Goal: Task Accomplishment & Management: Manage account settings

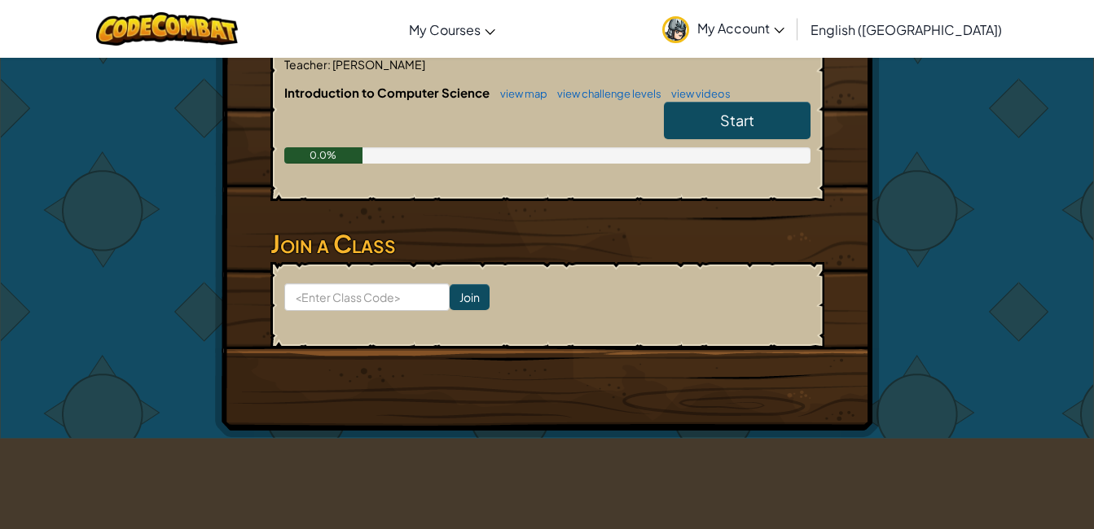
scroll to position [326, 0]
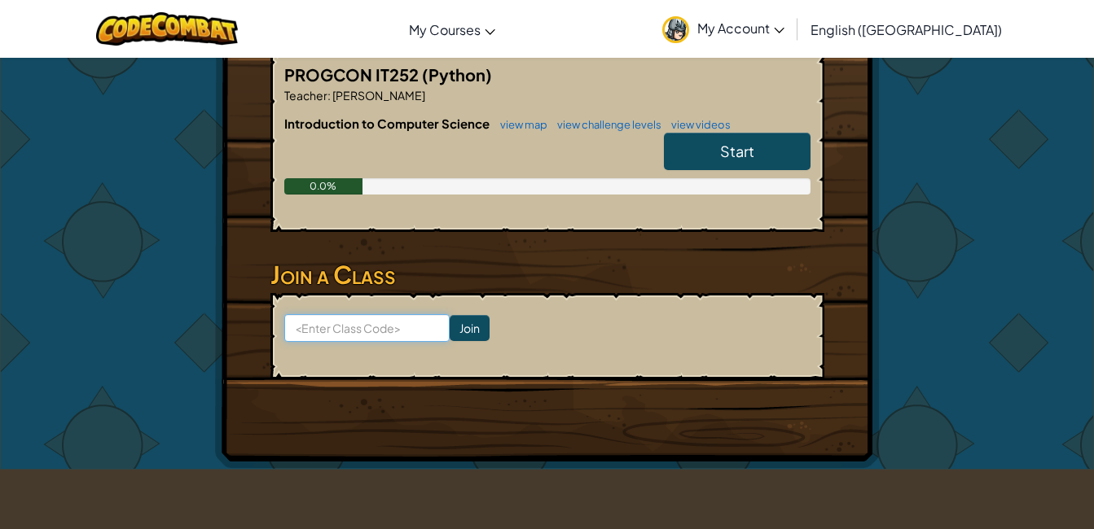
click at [379, 323] on input at bounding box center [366, 328] width 165 height 28
click at [323, 336] on input at bounding box center [366, 328] width 165 height 28
type input "SoftCatLeg"
click input "Join" at bounding box center [469, 328] width 40 height 26
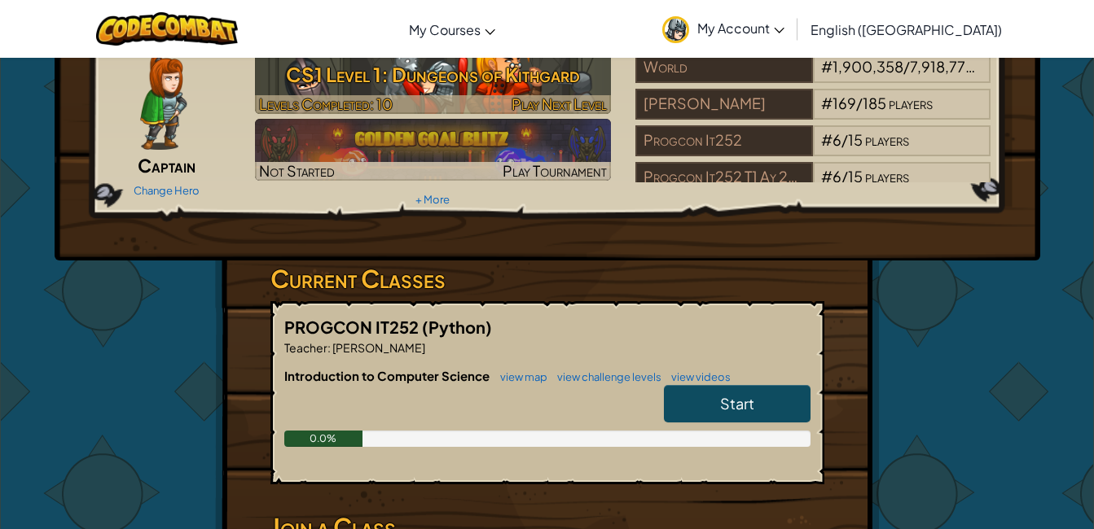
scroll to position [81, 0]
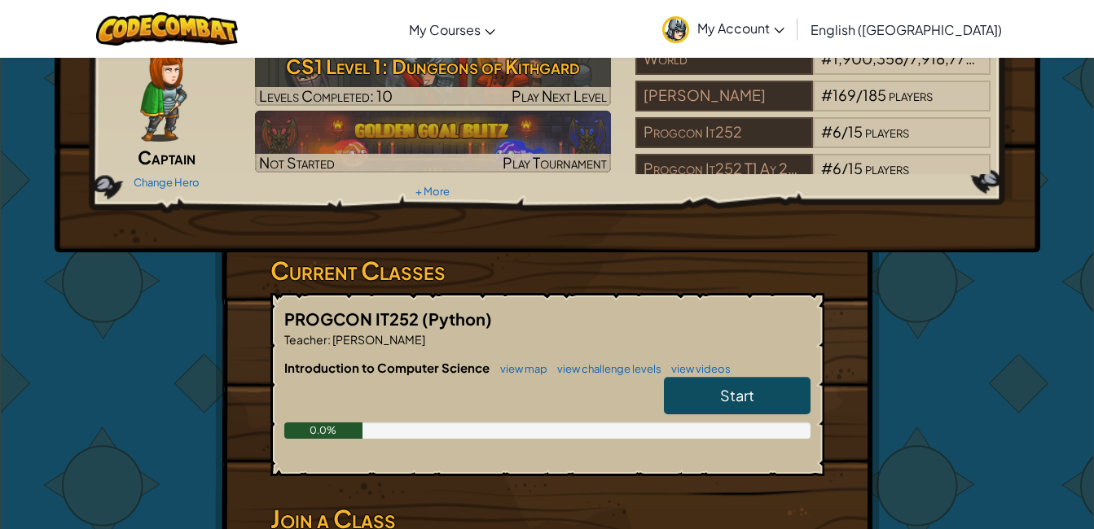
click at [730, 393] on span "Start" at bounding box center [737, 395] width 34 height 19
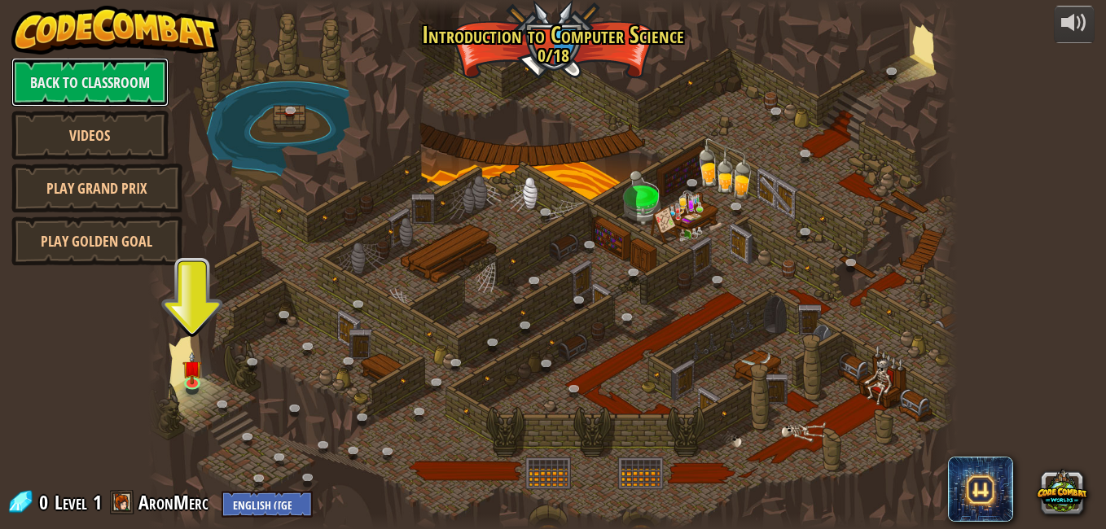
click at [112, 70] on link "Back to Classroom" at bounding box center [89, 82] width 157 height 49
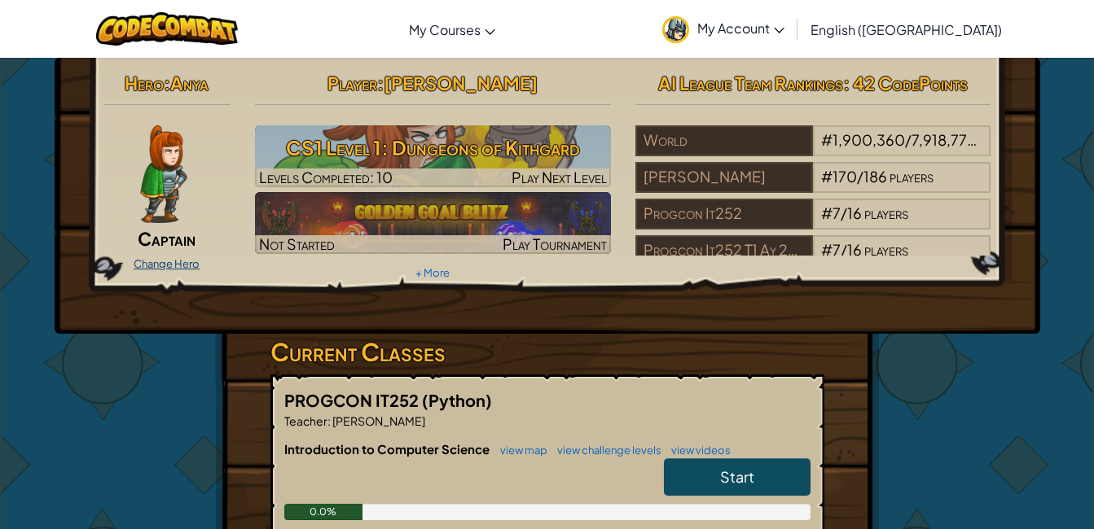
click at [166, 261] on link "Change Hero" at bounding box center [167, 263] width 66 height 13
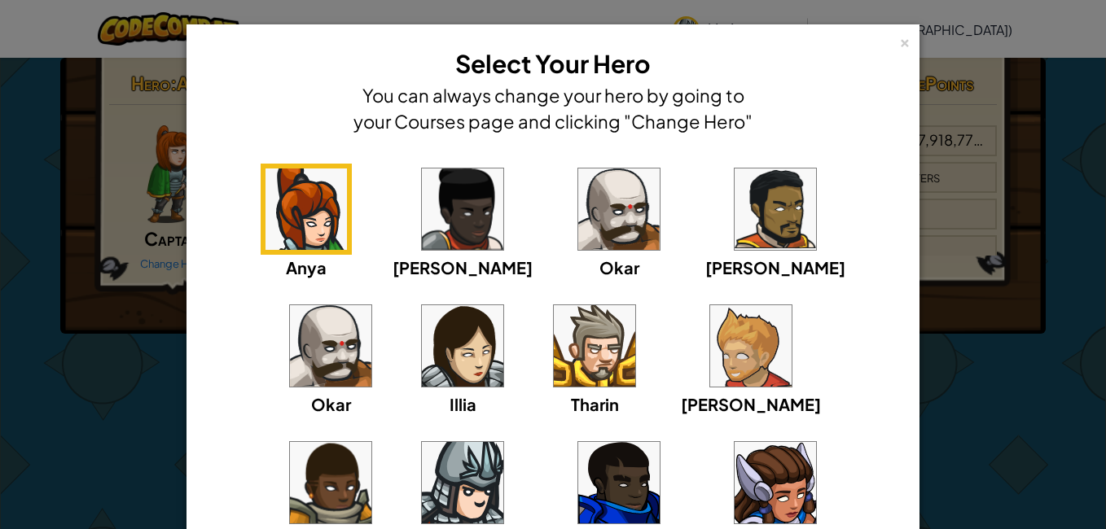
scroll to position [81, 0]
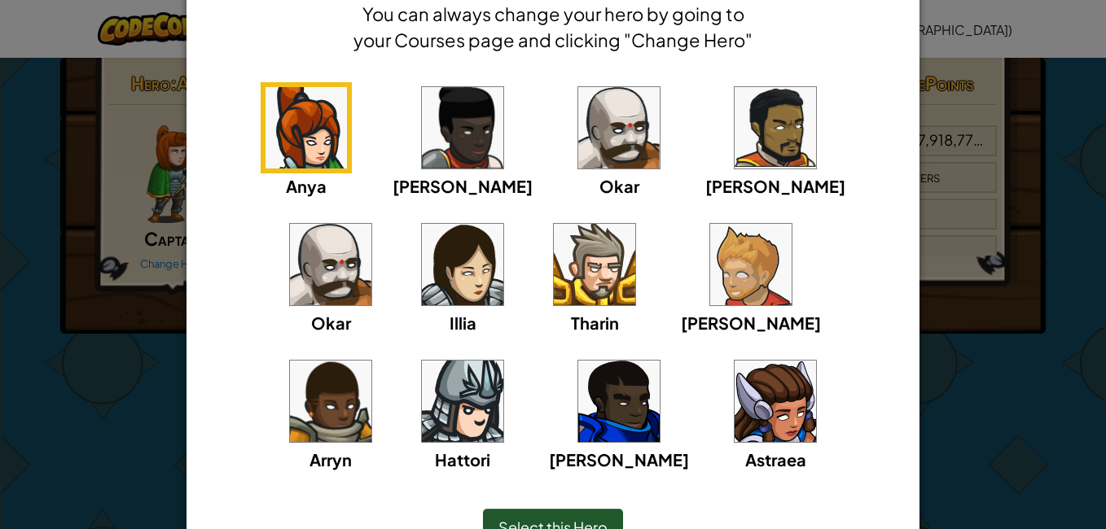
click at [503, 361] on img at bounding box center [462, 401] width 81 height 81
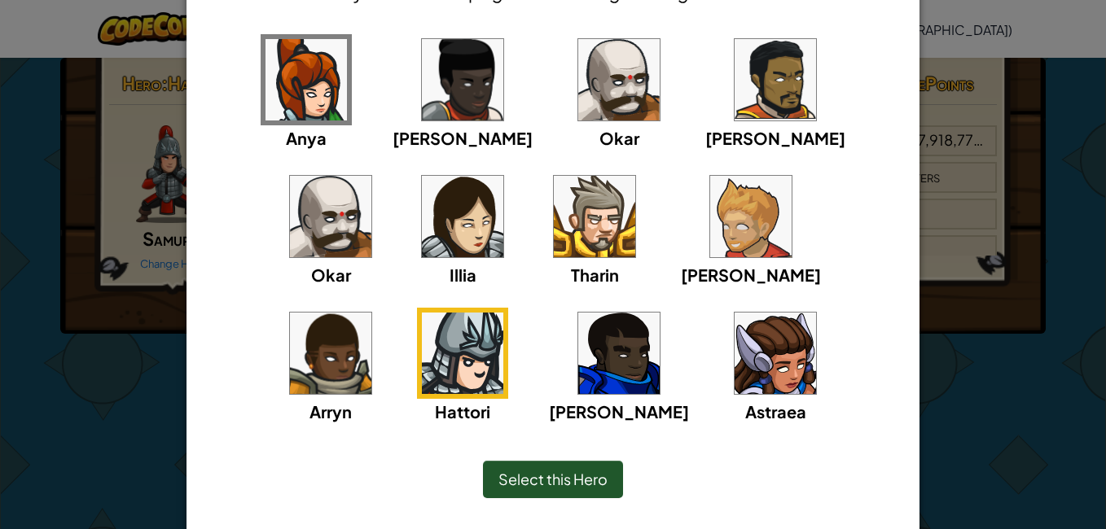
scroll to position [163, 0]
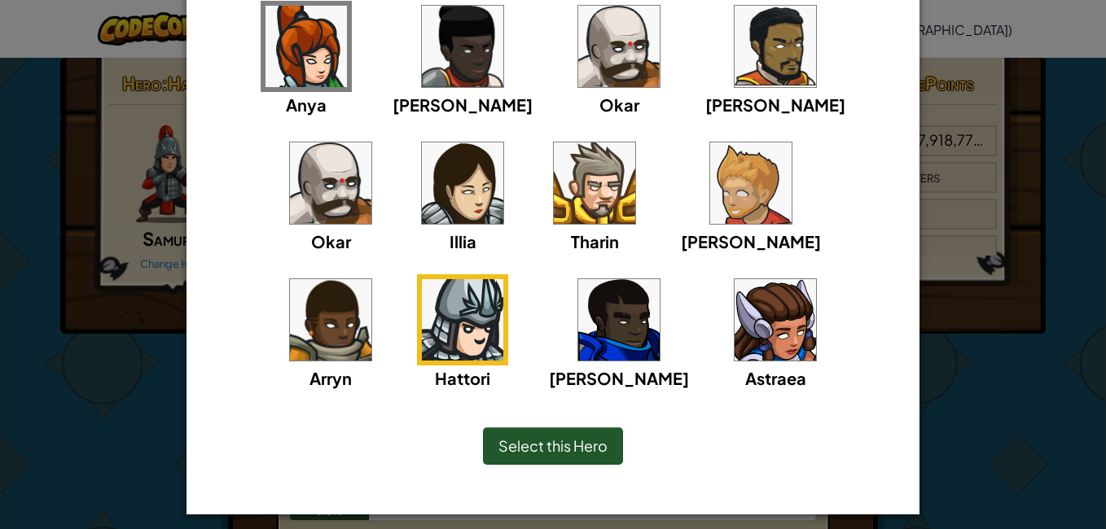
click at [568, 457] on div "Select this Hero" at bounding box center [553, 446] width 140 height 37
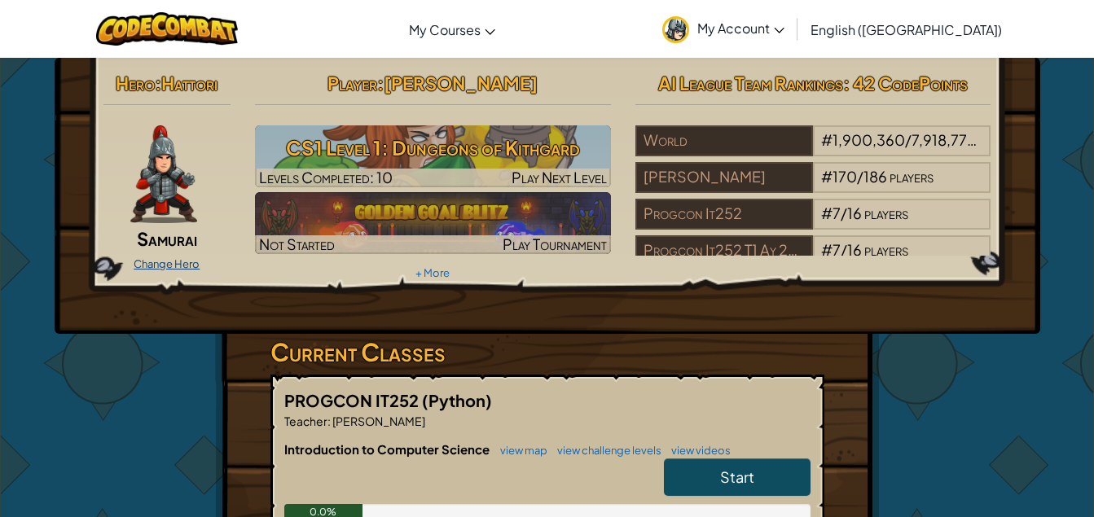
click at [156, 257] on link "Change Hero" at bounding box center [167, 263] width 66 height 13
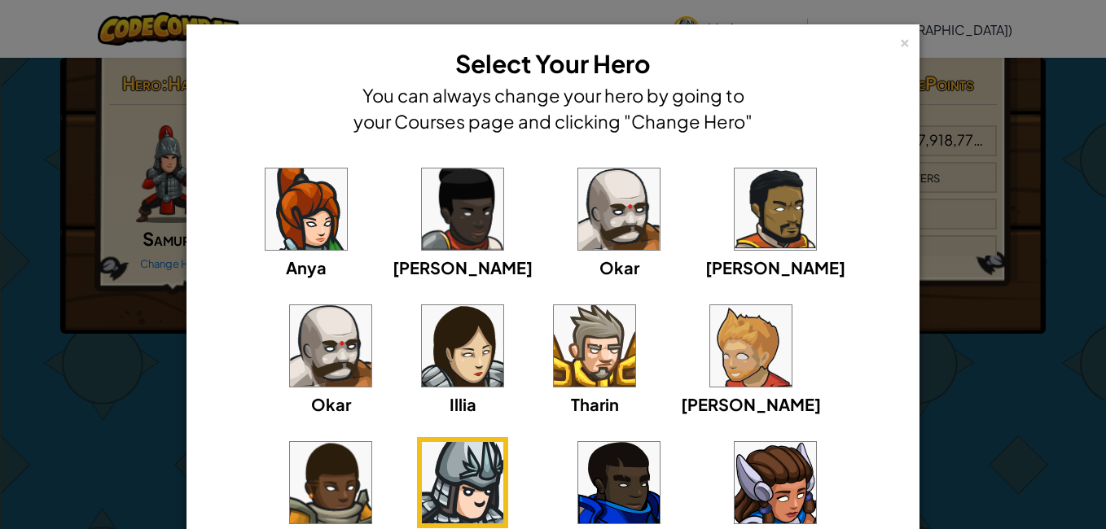
click at [554, 349] on img at bounding box center [594, 345] width 81 height 81
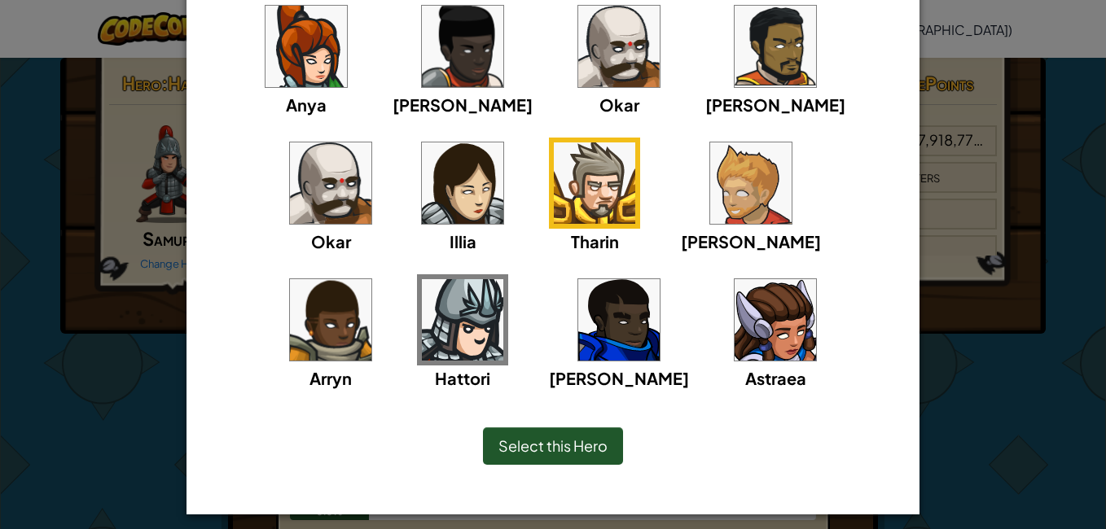
click at [535, 449] on span "Select this Hero" at bounding box center [552, 445] width 109 height 19
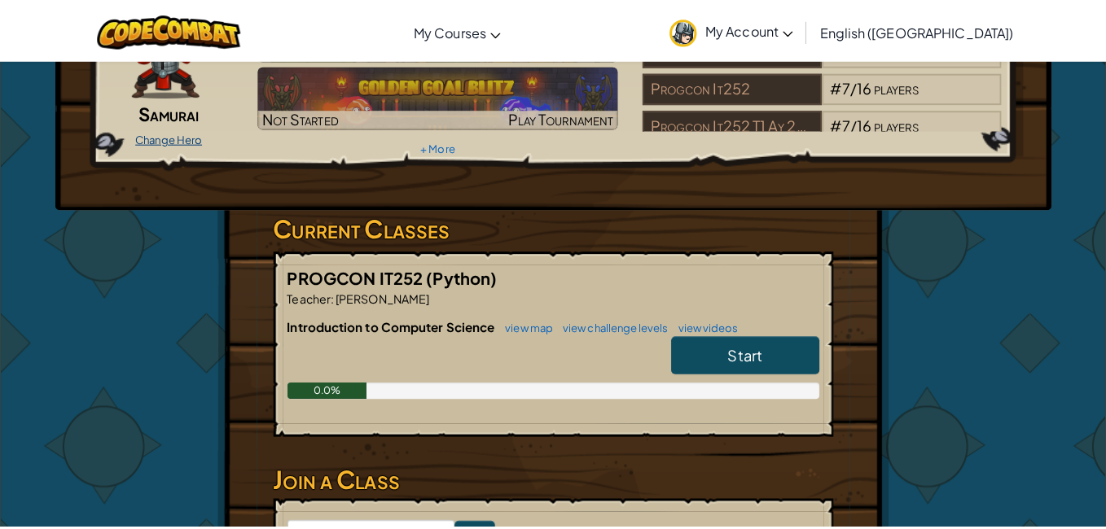
scroll to position [0, 0]
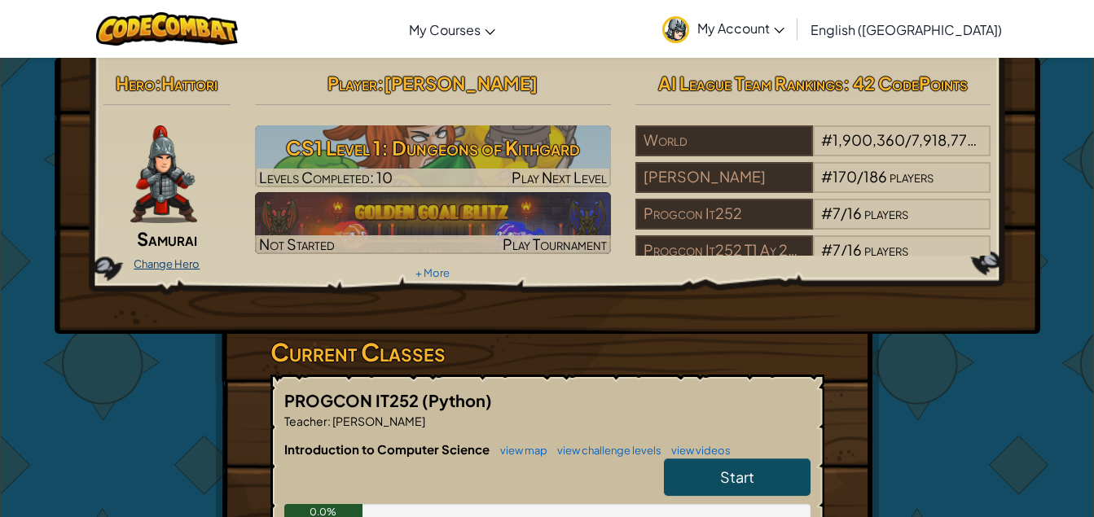
click at [181, 265] on link "Change Hero" at bounding box center [167, 263] width 66 height 13
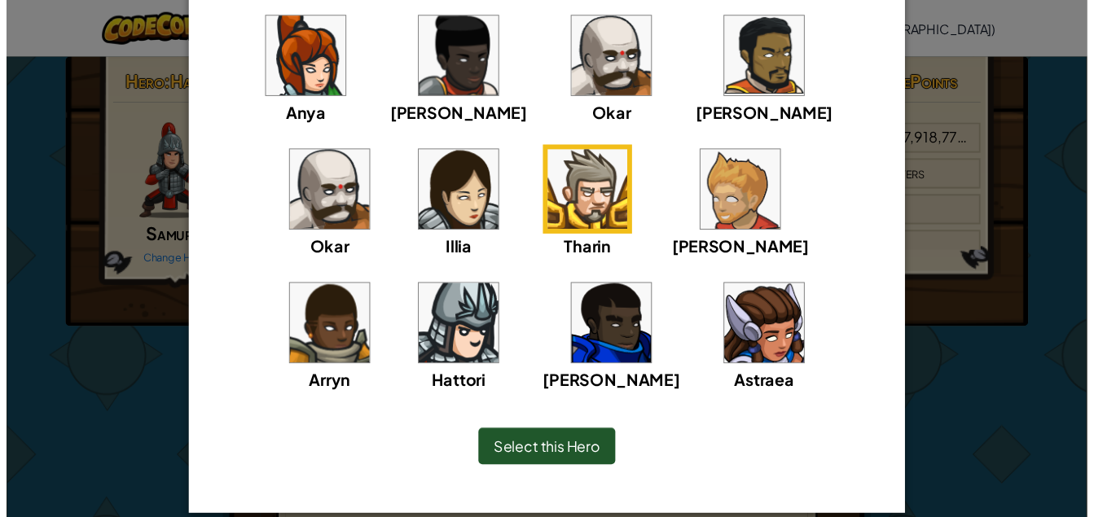
scroll to position [163, 0]
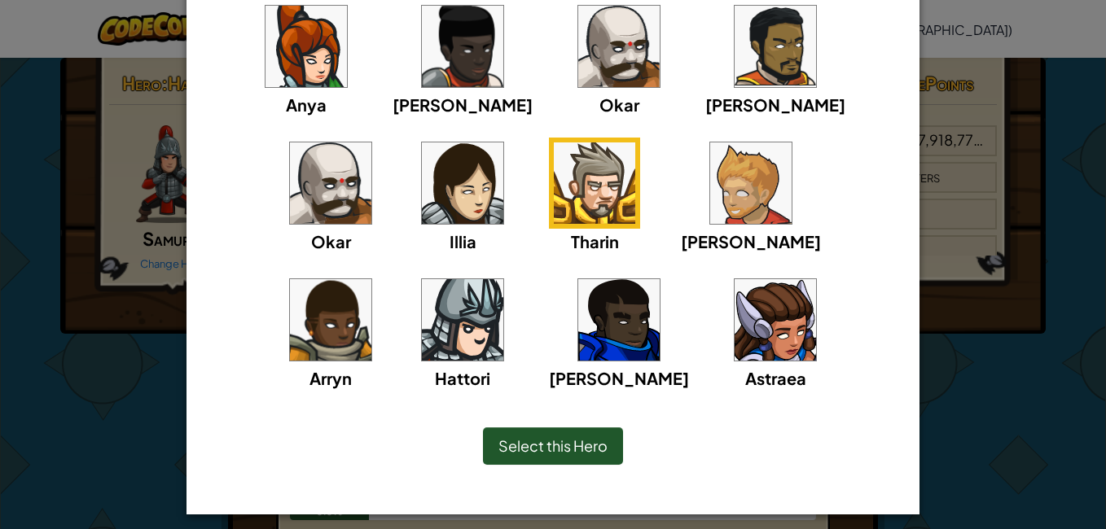
click at [555, 436] on span "Select this Hero" at bounding box center [552, 445] width 109 height 19
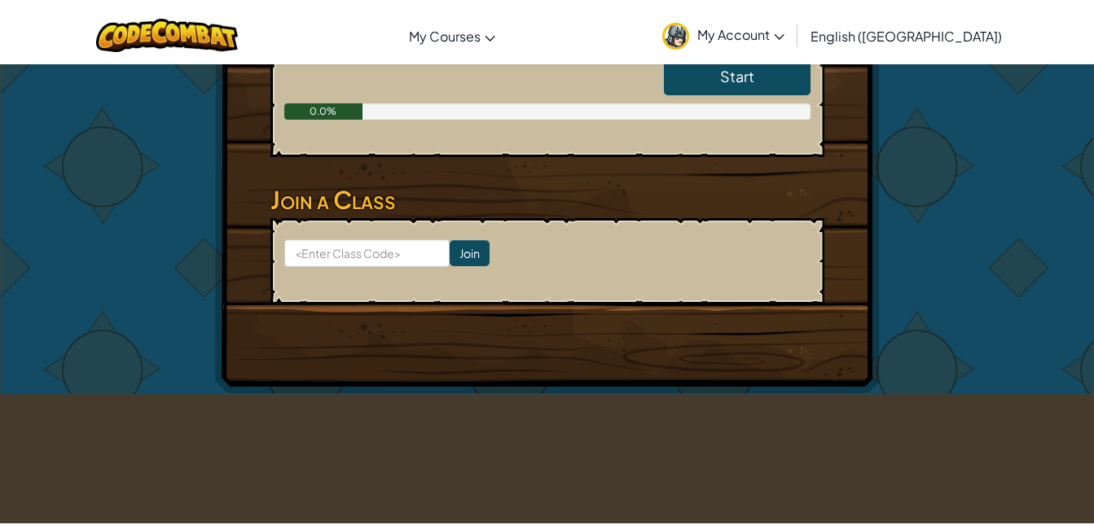
scroll to position [326, 0]
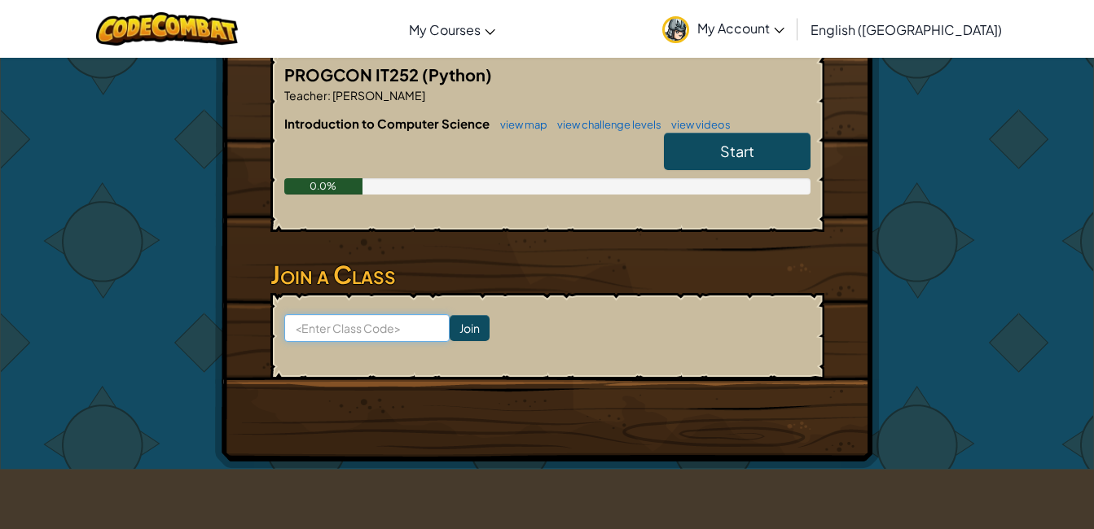
click at [384, 335] on input at bounding box center [366, 328] width 165 height 28
click at [477, 267] on h3 "Join a Class" at bounding box center [547, 275] width 554 height 37
